Goal: Find specific page/section: Find specific page/section

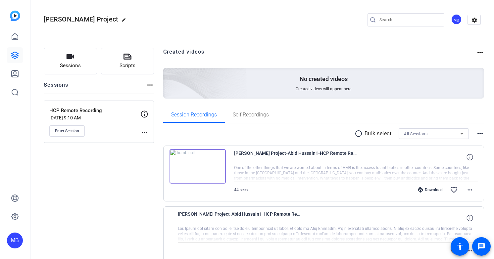
scroll to position [94, 0]
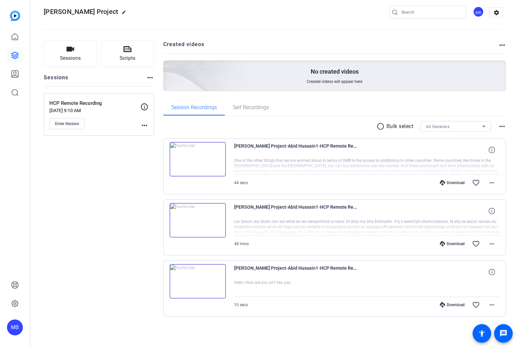
scroll to position [8, 0]
click at [97, 208] on div "Sessions Scripts Sessions more_horiz HCP Remote Recording Sep 02, 2025 @ 9:10 A…" at bounding box center [99, 188] width 110 height 297
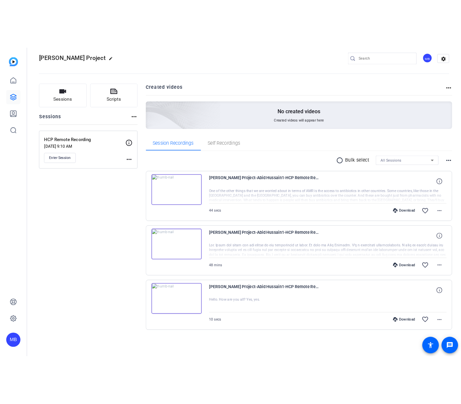
scroll to position [0, 0]
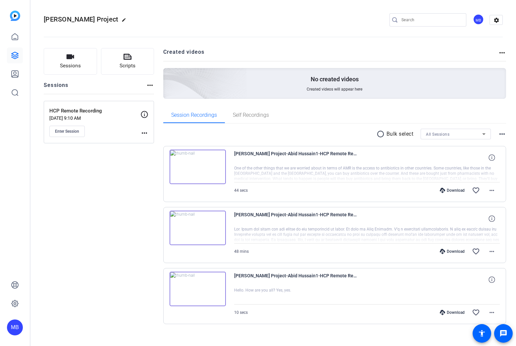
click at [157, 225] on div "Sessions Scripts Sessions more_horiz HCP Remote Recording Sep 02, 2025 @ 9:10 A…" at bounding box center [273, 196] width 486 height 313
click at [156, 224] on div "Sessions Scripts Sessions more_horiz HCP Remote Recording Sep 02, 2025 @ 9:10 A…" at bounding box center [273, 196] width 486 height 313
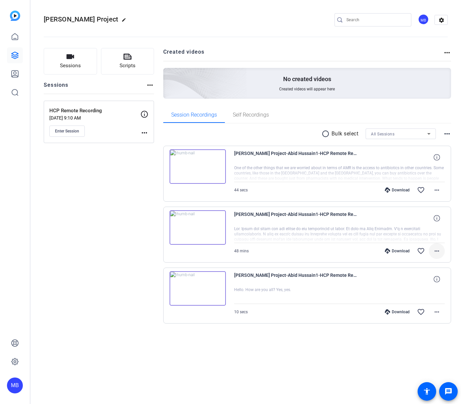
click at [436, 254] on mat-icon "more_horiz" at bounding box center [437, 251] width 8 height 8
click at [304, 259] on div at bounding box center [230, 202] width 461 height 404
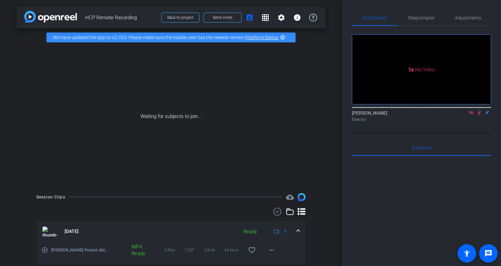
scroll to position [86, 0]
